Goal: Information Seeking & Learning: Learn about a topic

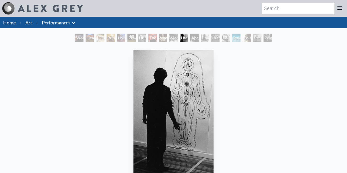
click at [28, 23] on link "Art" at bounding box center [28, 22] width 7 height 7
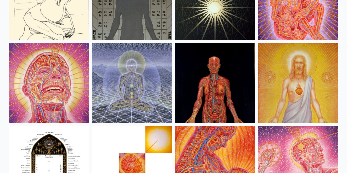
scroll to position [5496, 0]
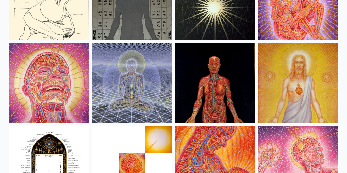
click at [190, 79] on img at bounding box center [215, 83] width 80 height 80
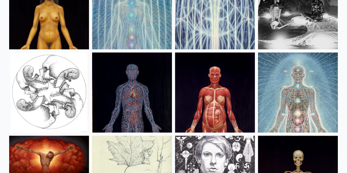
scroll to position [6400, 0]
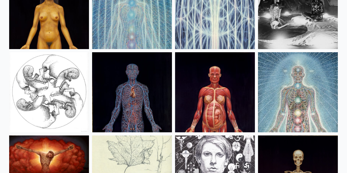
click at [290, 92] on img at bounding box center [298, 92] width 80 height 80
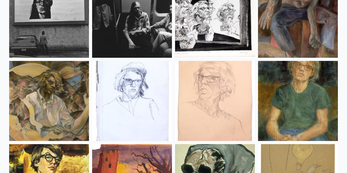
scroll to position [7013, 0]
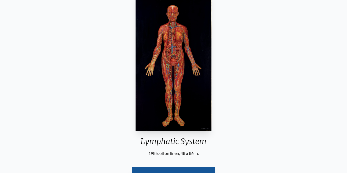
scroll to position [58, 0]
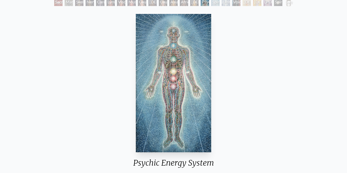
scroll to position [35, 0]
